Goal: Task Accomplishment & Management: Complete application form

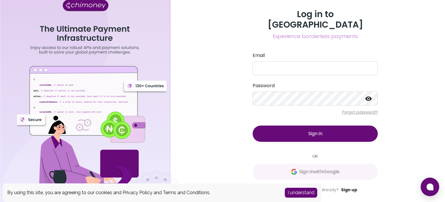
click at [347, 186] on link "Sign up" at bounding box center [349, 189] width 16 height 6
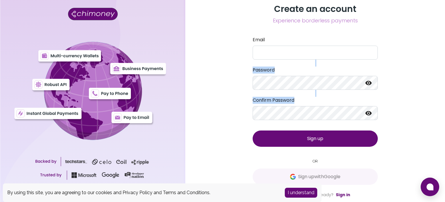
drag, startPoint x: 445, startPoint y: 52, endPoint x: 442, endPoint y: 107, distance: 55.2
click at [442, 107] on div "Create an account Experience borderless payments Email Password Confirm Passwor…" at bounding box center [316, 101] width 260 height 202
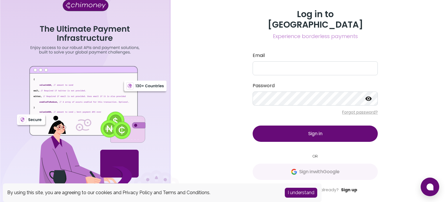
click at [344, 186] on link "Sign up" at bounding box center [349, 189] width 16 height 6
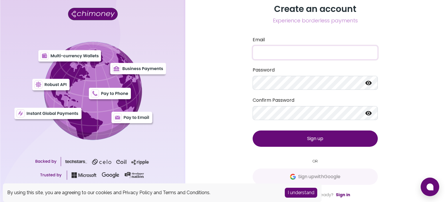
click at [293, 48] on input "Email" at bounding box center [315, 53] width 125 height 14
type input "mariamyusuff0000@gmail.com"
click at [369, 83] on icon at bounding box center [369, 83] width 6 height 4
click at [369, 83] on icon at bounding box center [369, 83] width 6 height 6
click at [311, 141] on span "Sign up" at bounding box center [315, 138] width 16 height 7
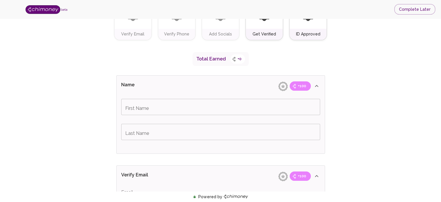
scroll to position [80, 0]
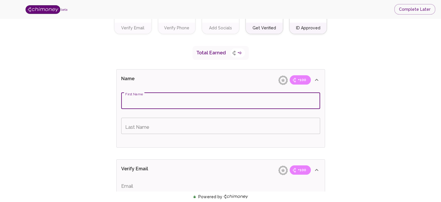
click at [182, 97] on input "First Name" at bounding box center [220, 101] width 199 height 16
type input "[PERSON_NAME]"
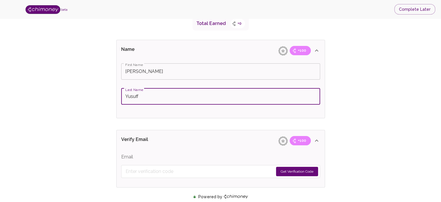
scroll to position [103, 0]
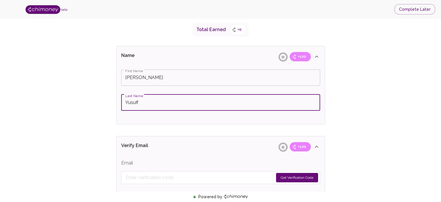
type input "Yusuff"
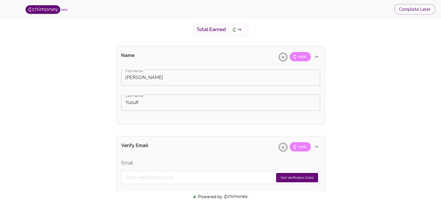
click at [317, 57] on icon at bounding box center [316, 56] width 7 height 7
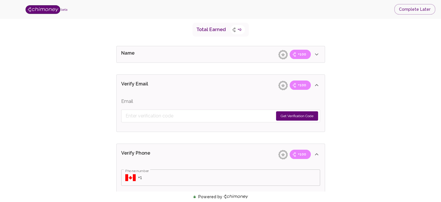
click at [317, 57] on icon at bounding box center [316, 54] width 7 height 7
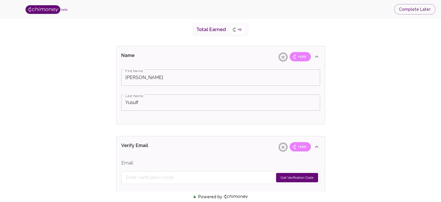
click at [187, 176] on form "Get Verification Code" at bounding box center [220, 177] width 199 height 13
click at [298, 176] on button "Get Verification Code" at bounding box center [297, 177] width 42 height 9
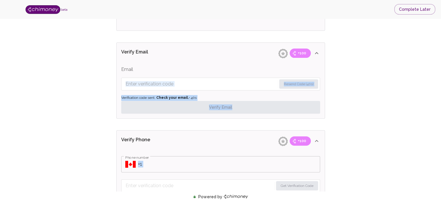
drag, startPoint x: 78, startPoint y: 180, endPoint x: 74, endPoint y: 202, distance: 22.4
click at [74, 201] on html "beta Complete Later Verify ID and Earn Complete verification steps to earn Rewa…" at bounding box center [220, 178] width 441 height 748
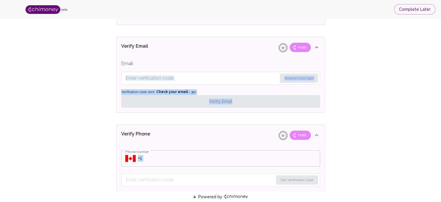
click at [86, 154] on div "Verify ID and Earn Complete verification steps to earn Reward +100 Verify Email…" at bounding box center [221, 176] width 404 height 702
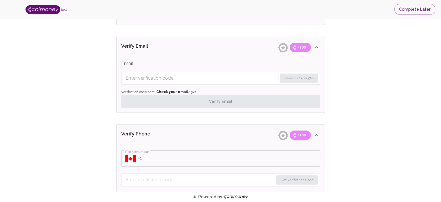
click at [137, 158] on div "​ Phone number" at bounding box center [220, 158] width 199 height 16
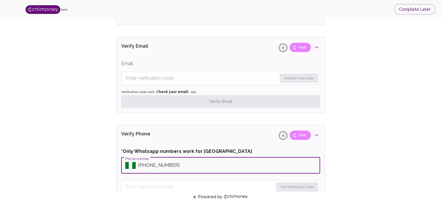
type input "+2348069794294"
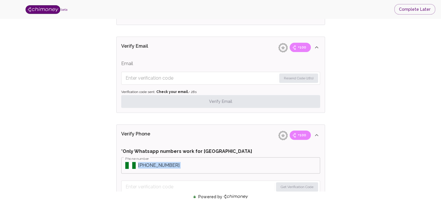
drag, startPoint x: 98, startPoint y: 169, endPoint x: 95, endPoint y: 190, distance: 20.8
click at [95, 190] on div "Verify ID and Earn Complete verification steps to earn Reward +100 Verify Email…" at bounding box center [221, 179] width 404 height 709
drag, startPoint x: 95, startPoint y: 190, endPoint x: 104, endPoint y: 178, distance: 14.5
click at [104, 178] on div "Verify ID and Earn Complete verification steps to earn Reward +100 Verify Email…" at bounding box center [221, 179] width 404 height 709
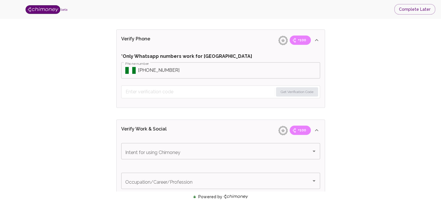
scroll to position [376, 0]
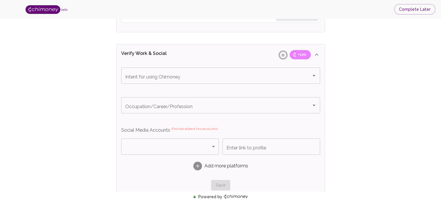
drag, startPoint x: 104, startPoint y: 178, endPoint x: 109, endPoint y: 182, distance: 6.7
click at [109, 182] on div "Verify ID and Earn Complete verification steps to earn Reward +100 Verify Email…" at bounding box center [221, 9] width 404 height 709
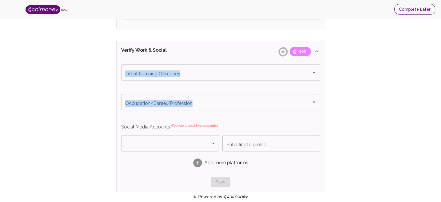
drag, startPoint x: 414, startPoint y: 97, endPoint x: 415, endPoint y: 12, distance: 85.6
click at [415, 12] on div "beta Complete Later Verify ID and Earn Complete verification steps to earn Rewa…" at bounding box center [220, 1] width 441 height 755
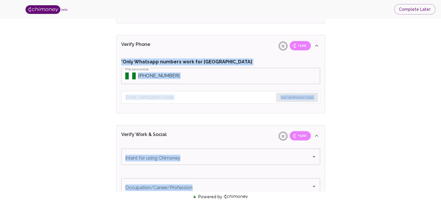
scroll to position [291, 0]
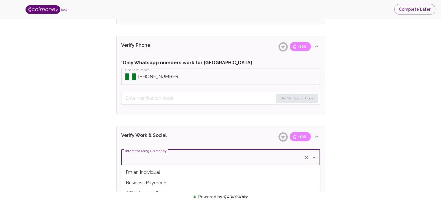
click at [150, 161] on input "Intent for using Chimoney" at bounding box center [212, 157] width 177 height 11
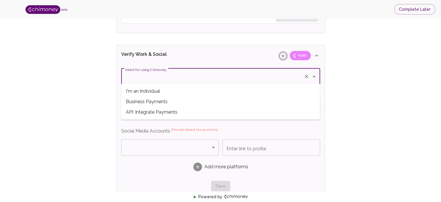
scroll to position [373, 0]
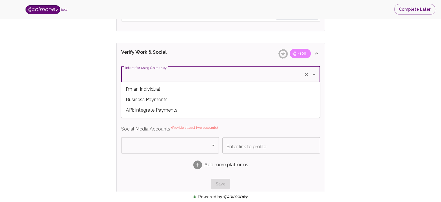
click at [155, 112] on span "API: Integrate Payments" at bounding box center [220, 110] width 199 height 10
type input "API: Integrate Payments"
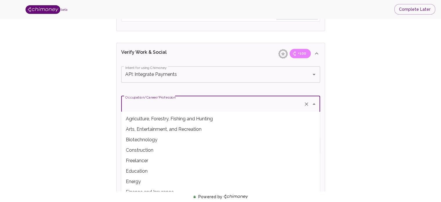
click at [154, 107] on input "Occupation/Career/Profession" at bounding box center [212, 103] width 177 height 11
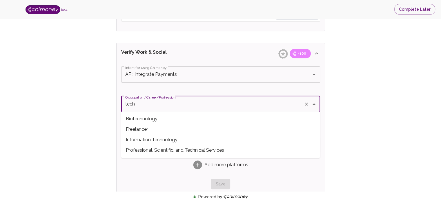
click at [154, 128] on span "Freelancer" at bounding box center [220, 129] width 199 height 10
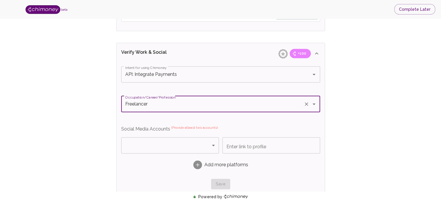
type input "Freelancer"
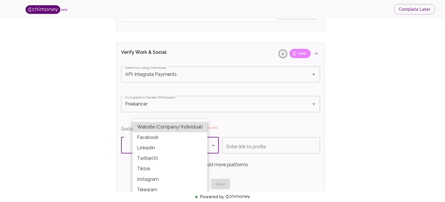
click at [152, 137] on body "beta Complete Later Verify ID and Earn Complete verification steps to earn Rewa…" at bounding box center [222, 4] width 445 height 755
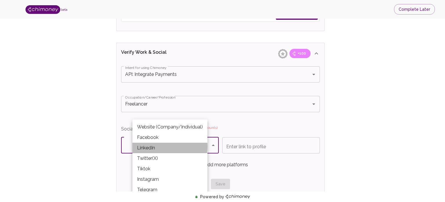
click at [148, 146] on li "LinkedIn" at bounding box center [170, 147] width 75 height 10
type input "LinkedIn"
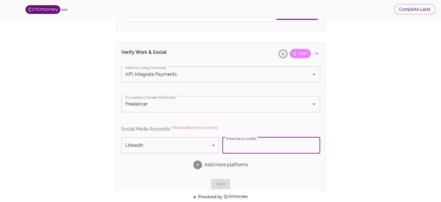
click at [240, 146] on input "Enter link to profile" at bounding box center [271, 145] width 98 height 16
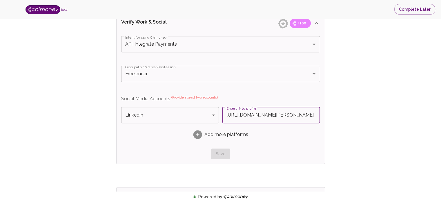
scroll to position [410, 0]
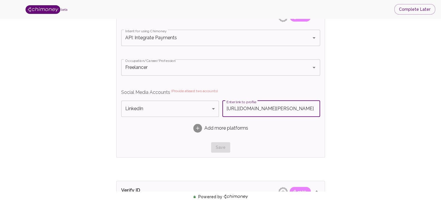
type input "https://linkedin.com/in/yusuff-mariam"
click at [197, 128] on rect at bounding box center [197, 128] width 9 height 9
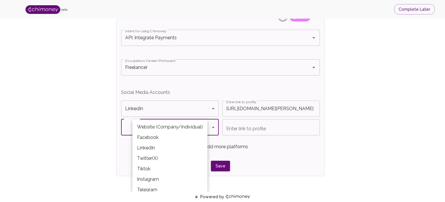
click at [305, 135] on div at bounding box center [222, 101] width 445 height 202
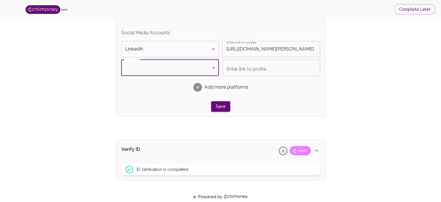
scroll to position [470, 0]
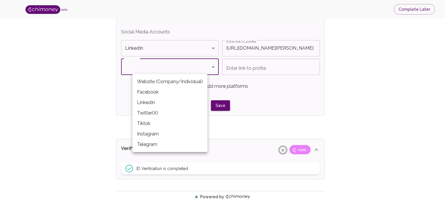
click at [146, 143] on li "Telegram" at bounding box center [170, 144] width 75 height 10
type input "Telegram"
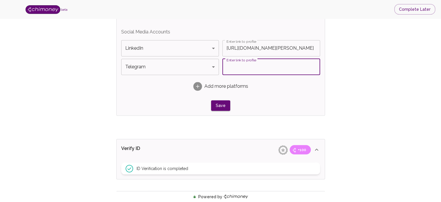
click at [251, 69] on input "Enter link to profile" at bounding box center [271, 67] width 98 height 16
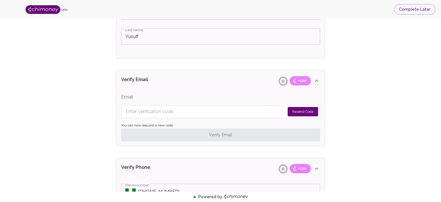
scroll to position [180, 0]
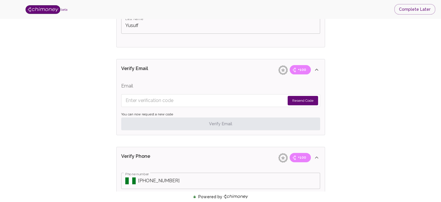
click at [186, 96] on input "Enter verification code" at bounding box center [205, 100] width 159 height 9
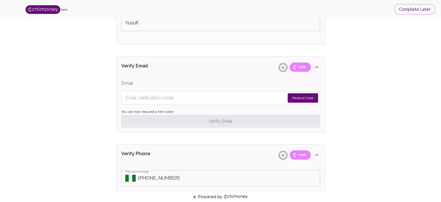
scroll to position [175, 0]
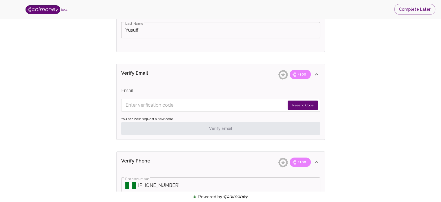
click at [170, 105] on input "Enter verification code" at bounding box center [205, 104] width 159 height 9
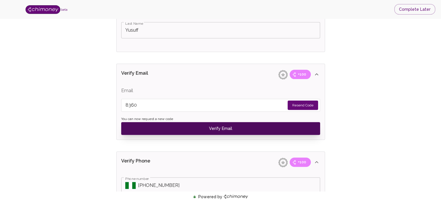
type input "8360"
click at [197, 129] on button "Verify Email" at bounding box center [220, 128] width 199 height 13
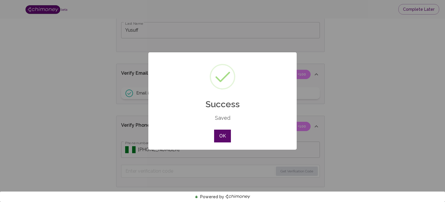
click at [223, 134] on button "OK" at bounding box center [222, 135] width 17 height 13
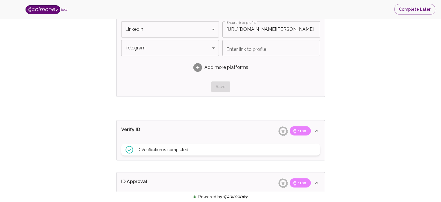
scroll to position [463, 0]
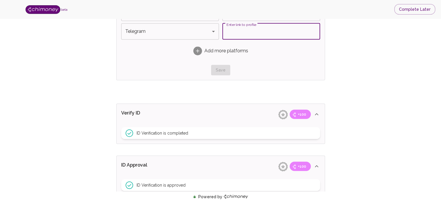
click at [265, 32] on input "Enter link to profile" at bounding box center [271, 31] width 98 height 16
type input "t.me/Koredeluv"
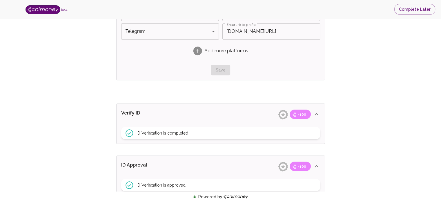
click at [220, 68] on div "Save" at bounding box center [220, 70] width 199 height 11
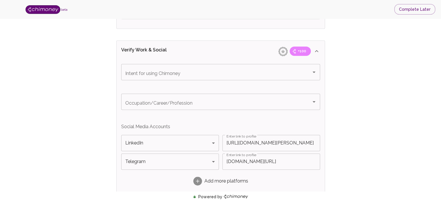
scroll to position [337, 0]
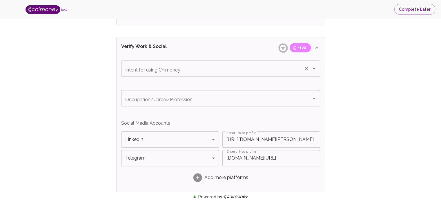
click at [274, 61] on div "Intent for using Chimoney" at bounding box center [220, 68] width 199 height 16
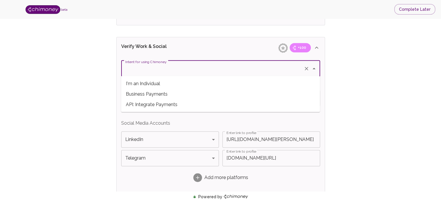
click at [155, 94] on span "Business Payments" at bounding box center [220, 93] width 199 height 10
type input "Business Payments"
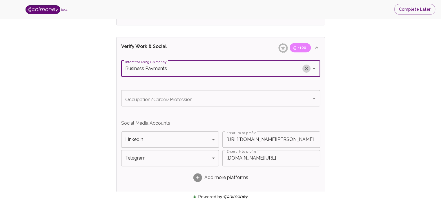
click at [309, 68] on icon "Clear" at bounding box center [307, 69] width 6 height 6
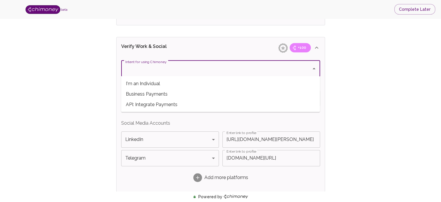
click at [259, 63] on input "Intent for using Chimoney" at bounding box center [216, 68] width 185 height 11
click at [178, 104] on span "API: Integrate Payments" at bounding box center [220, 104] width 199 height 10
type input "API: Integrate Payments"
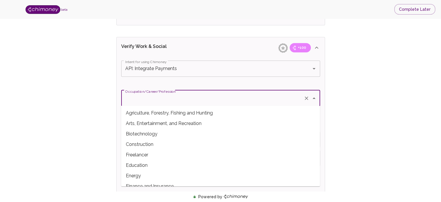
click at [171, 100] on input "Occupation/Career/Profession" at bounding box center [212, 98] width 177 height 11
click at [139, 152] on span "Freelancer" at bounding box center [220, 154] width 199 height 10
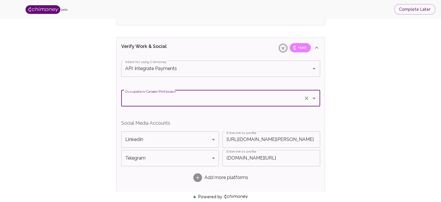
type input "Freelancer"
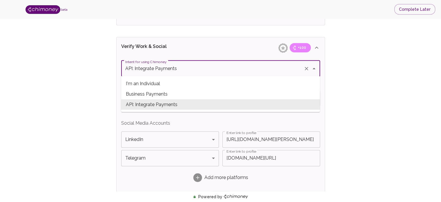
click at [250, 67] on input "API: Integrate Payments" at bounding box center [212, 68] width 177 height 11
click at [186, 84] on span "I'm an Individual" at bounding box center [220, 83] width 199 height 10
type input "I'm an Individual"
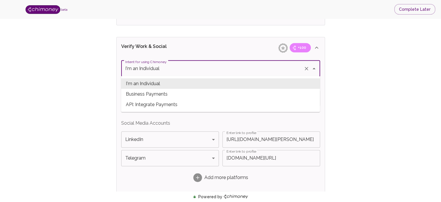
click at [195, 67] on input "I'm an Individual" at bounding box center [212, 68] width 177 height 11
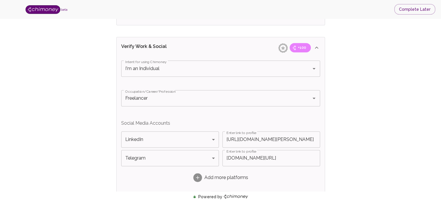
click at [350, 82] on div "Verify ID and Earn Complete verification steps to earn Reward +100 Verify Email…" at bounding box center [221, 33] width 404 height 685
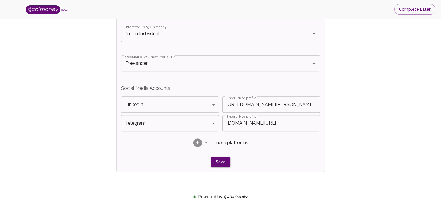
scroll to position [374, 0]
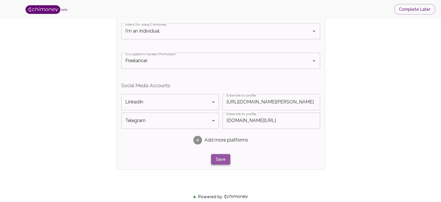
click at [215, 159] on button "Save" at bounding box center [220, 159] width 19 height 11
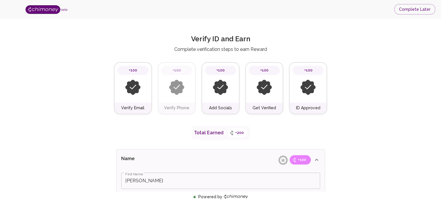
scroll to position [44, 0]
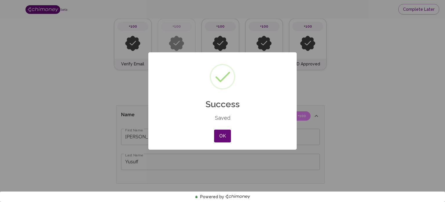
drag, startPoint x: 443, startPoint y: 135, endPoint x: 432, endPoint y: 57, distance: 77.9
click at [216, 136] on button "OK" at bounding box center [222, 135] width 17 height 13
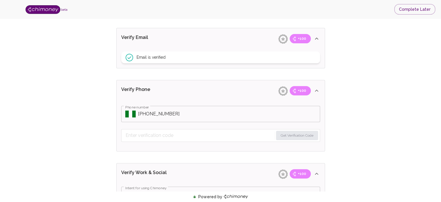
scroll to position [216, 0]
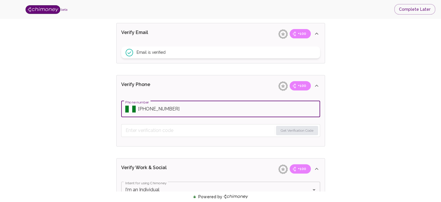
click at [184, 107] on input "Phone number" at bounding box center [229, 109] width 182 height 16
click at [148, 108] on input "Phone number" at bounding box center [229, 109] width 182 height 16
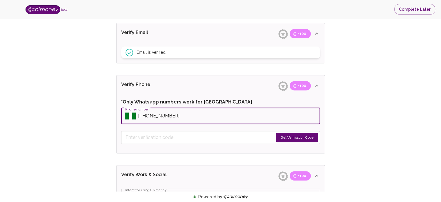
click at [292, 136] on button "Get Verification Code" at bounding box center [297, 137] width 42 height 9
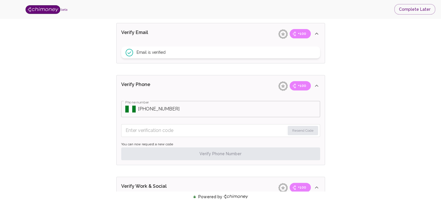
drag, startPoint x: 227, startPoint y: 119, endPoint x: 225, endPoint y: 111, distance: 8.2
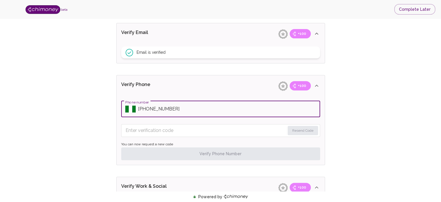
click at [225, 111] on input "Phone number" at bounding box center [229, 109] width 182 height 16
click at [236, 109] on input "Phone number" at bounding box center [229, 109] width 182 height 16
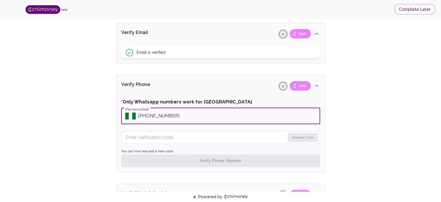
type input "+2348069794294"
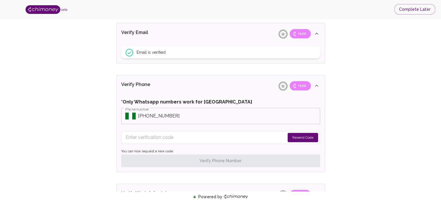
click at [309, 138] on button "Resend Code" at bounding box center [303, 137] width 30 height 9
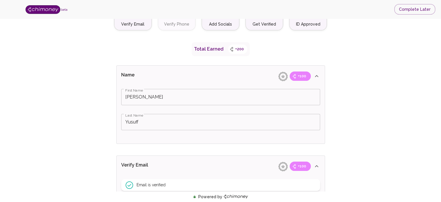
scroll to position [77, 0]
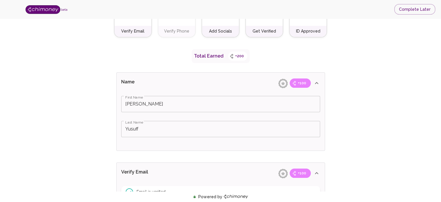
click at [316, 83] on icon at bounding box center [316, 82] width 7 height 7
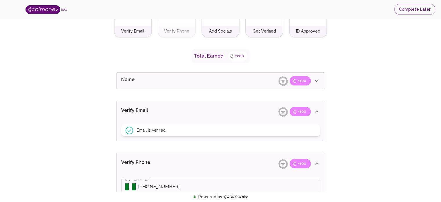
click at [316, 110] on icon at bounding box center [316, 111] width 3 height 2
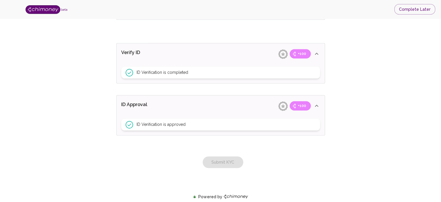
scroll to position [426, 0]
